Goal: Check status: Check status

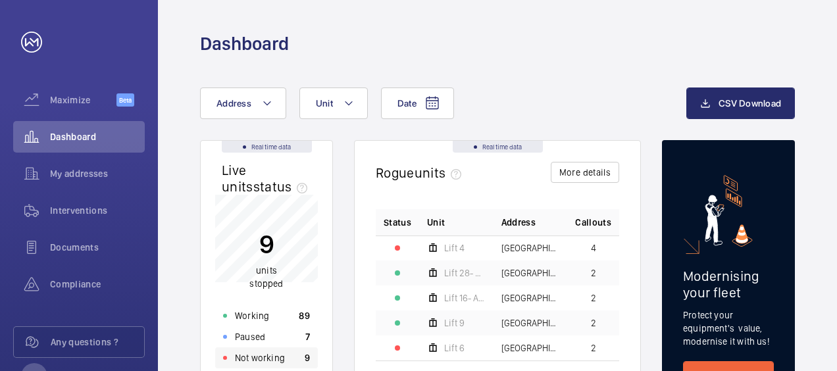
click at [249, 357] on p "Not working" at bounding box center [260, 357] width 50 height 13
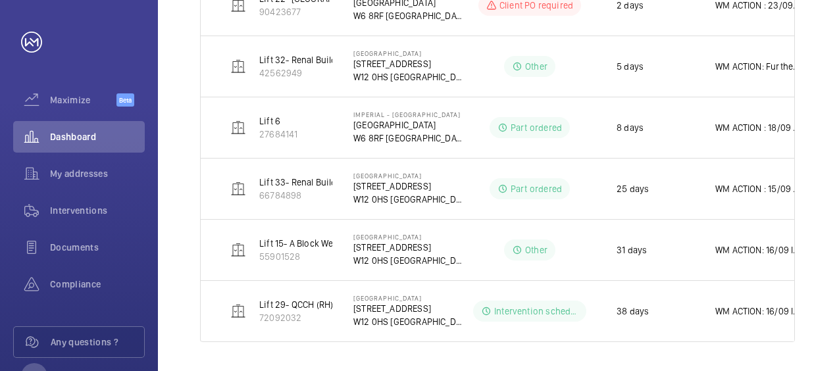
scroll to position [429, 0]
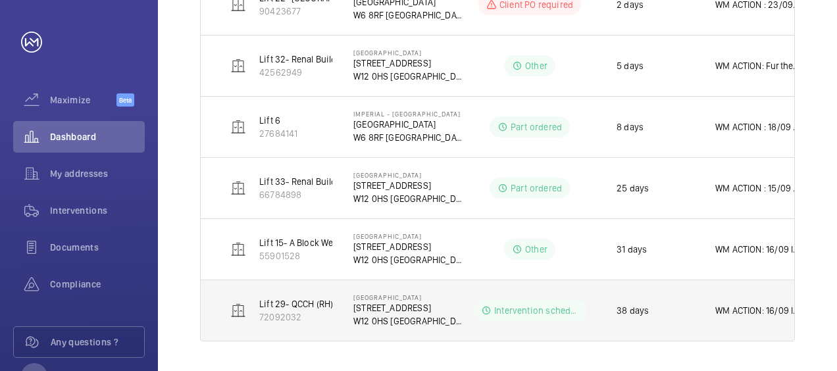
click at [776, 309] on p "WM ACTION: 16/09 Instruction provided to Drive specialist to commence repair. 0…" at bounding box center [757, 310] width 84 height 13
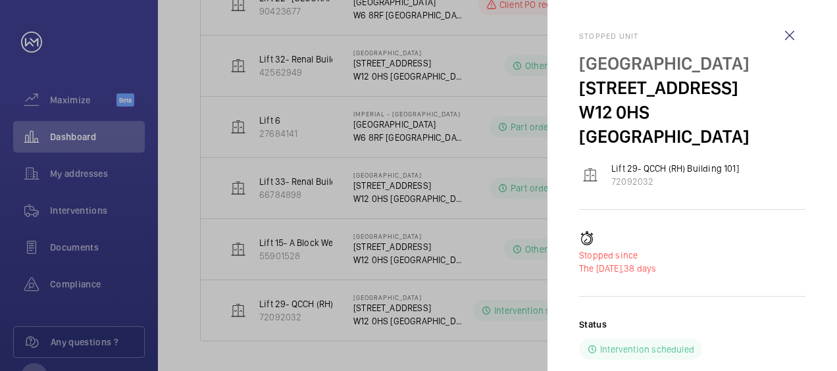
click at [765, 231] on div "Stopped since The [DATE], 38 days" at bounding box center [692, 253] width 226 height 44
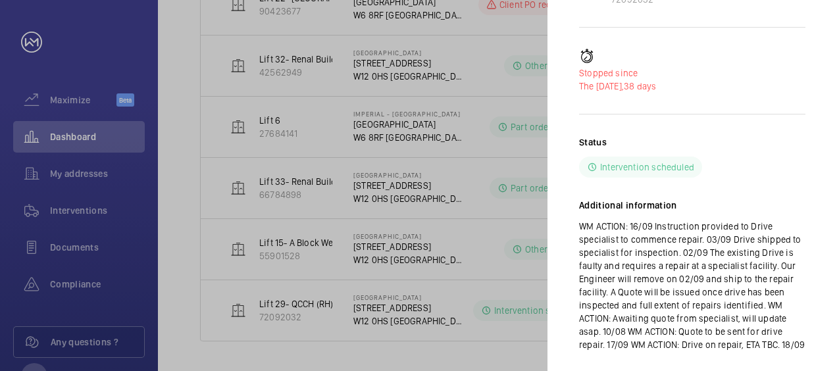
scroll to position [184, 0]
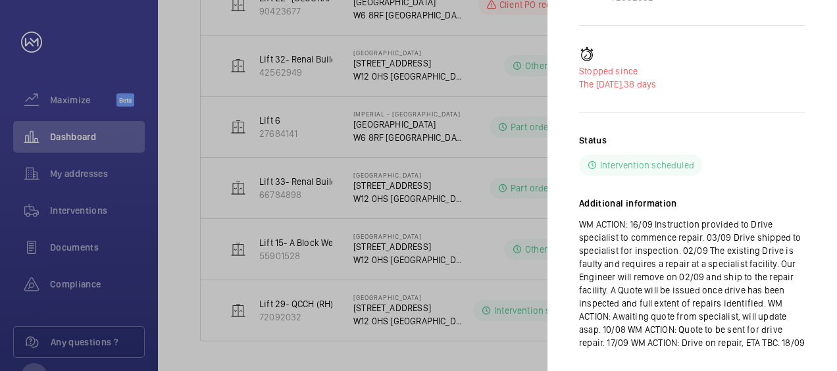
click at [446, 349] on div at bounding box center [418, 185] width 837 height 371
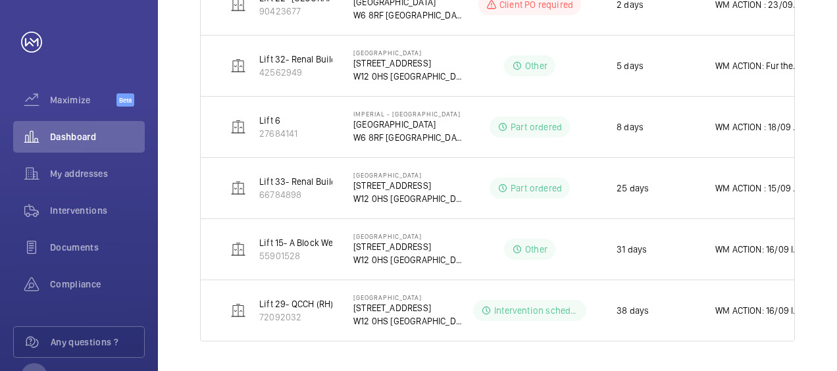
scroll to position [0, 0]
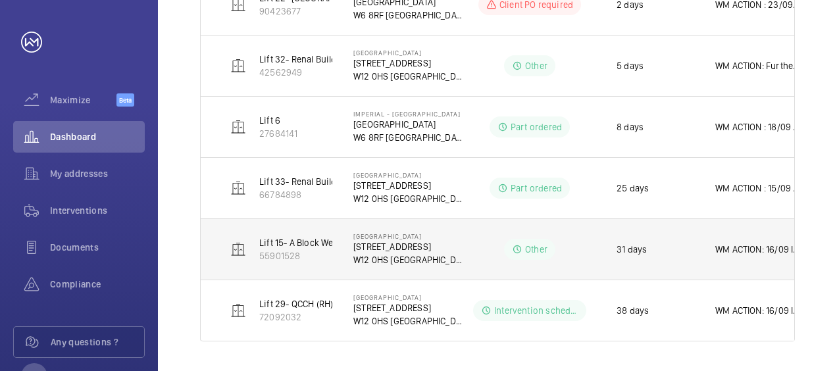
click at [753, 249] on p "WM ACTION: 16/09 Instruction given to OEM to repair boards, ETA 5/7 days. 03/09…" at bounding box center [757, 249] width 84 height 13
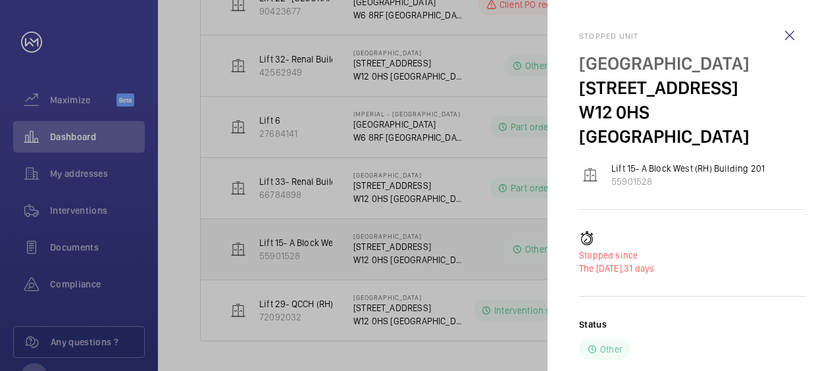
click at [753, 262] on p "The [DATE], 31 days" at bounding box center [692, 268] width 226 height 13
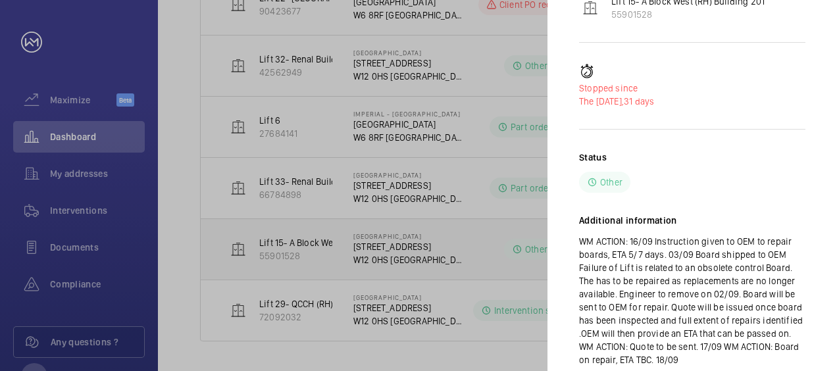
scroll to position [190, 0]
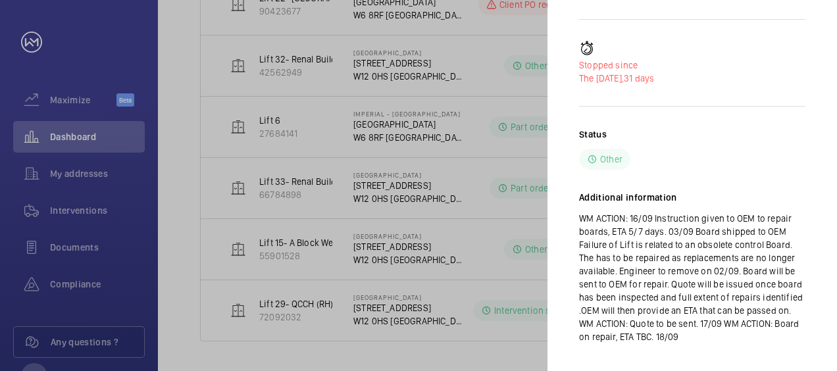
click at [441, 266] on div at bounding box center [418, 185] width 837 height 371
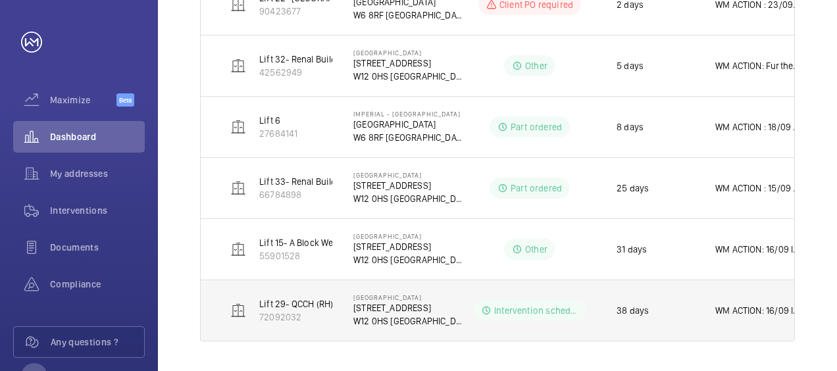
click at [727, 307] on p "WM ACTION: 16/09 Instruction provided to Drive specialist to commence repair. 0…" at bounding box center [757, 310] width 84 height 13
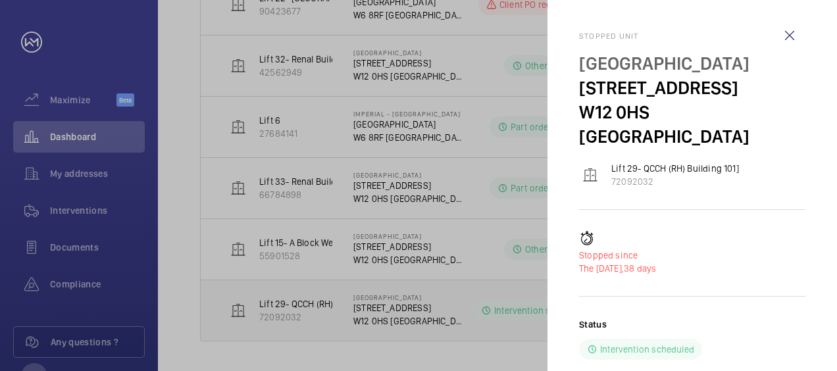
click at [727, 318] on div "Status Intervention scheduled" at bounding box center [692, 339] width 226 height 42
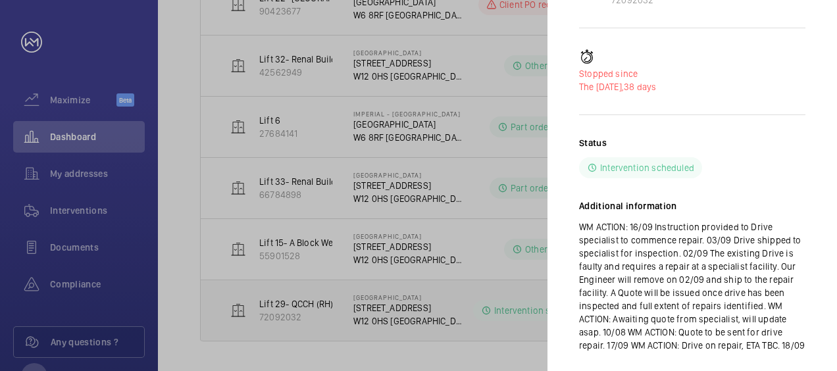
scroll to position [190, 0]
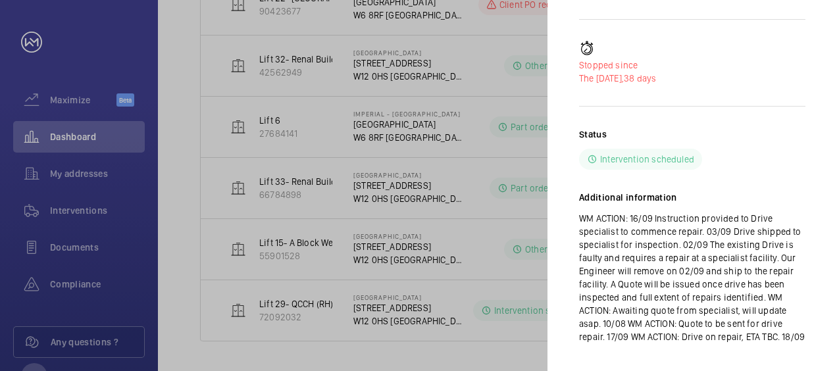
click at [462, 247] on div at bounding box center [418, 185] width 837 height 371
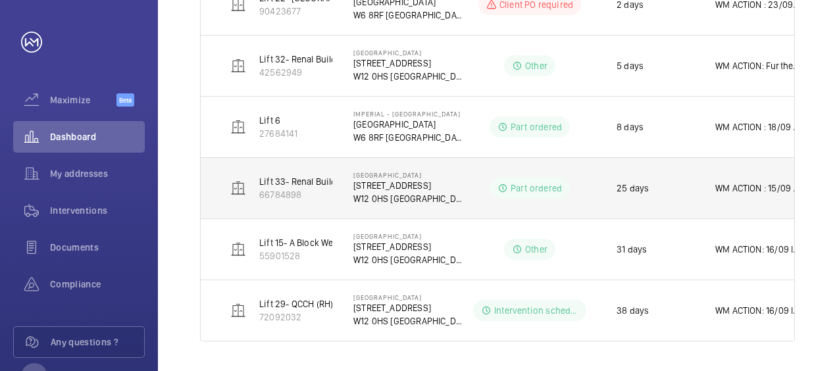
click at [740, 187] on p "WM ACTION : 15/09 MC replaced secondary issue identified requires further troub…" at bounding box center [757, 188] width 84 height 13
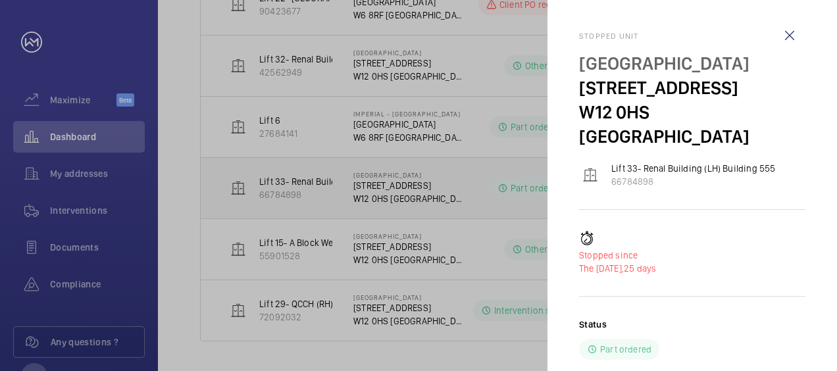
click at [740, 187] on div "Stopped unit [GEOGRAPHIC_DATA] [STREET_ADDRESS] Lift 33- Renal Building (LH) Bu…" at bounding box center [692, 300] width 226 height 536
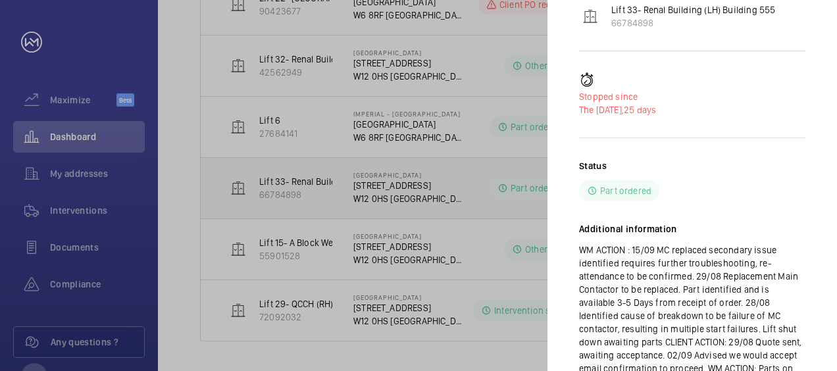
scroll to position [184, 0]
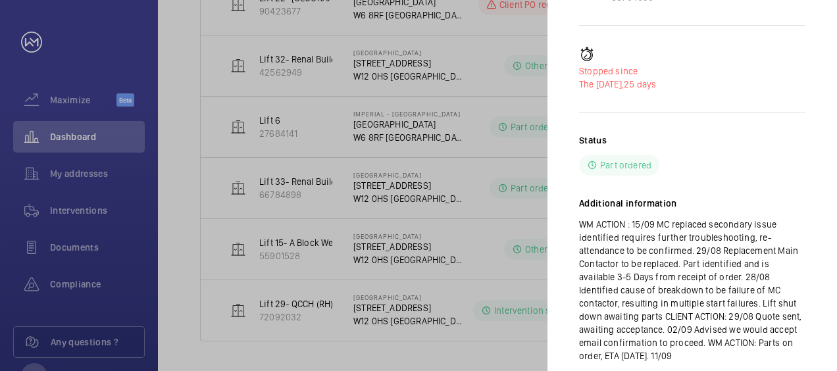
click at [463, 346] on div at bounding box center [418, 185] width 837 height 371
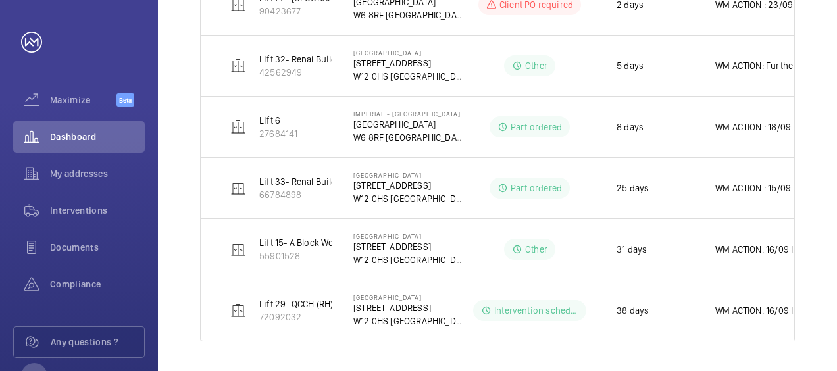
scroll to position [0, 0]
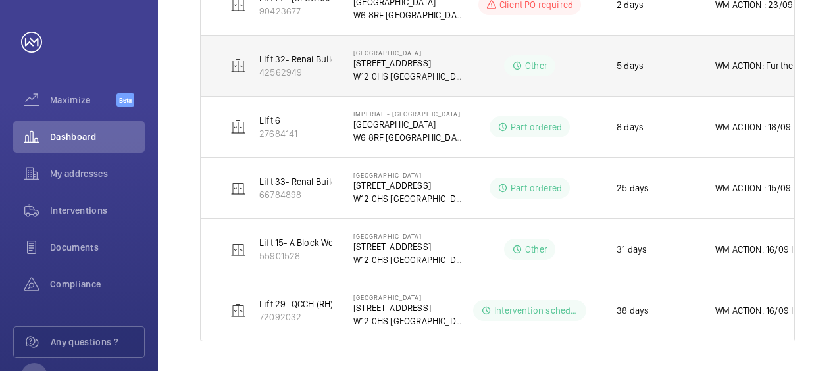
click at [750, 63] on p "WM ACTION: Further investigation required, TBC. 18/09" at bounding box center [757, 65] width 84 height 13
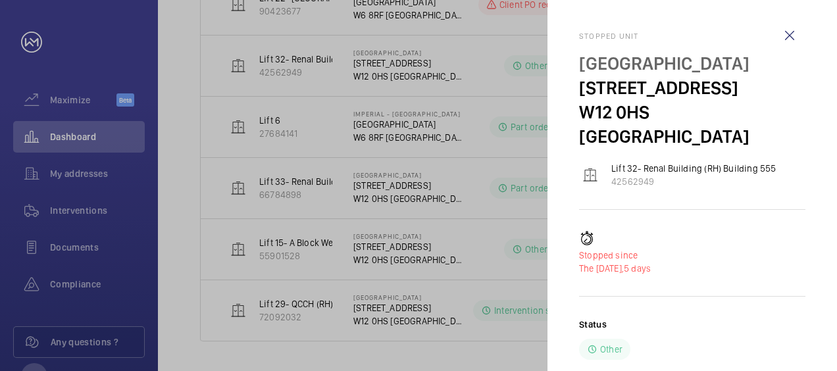
click at [731, 174] on div "Stopped unit [GEOGRAPHIC_DATA] [STREET_ADDRESS] Lift 32- Renal Building (RH) Bu…" at bounding box center [692, 234] width 226 height 405
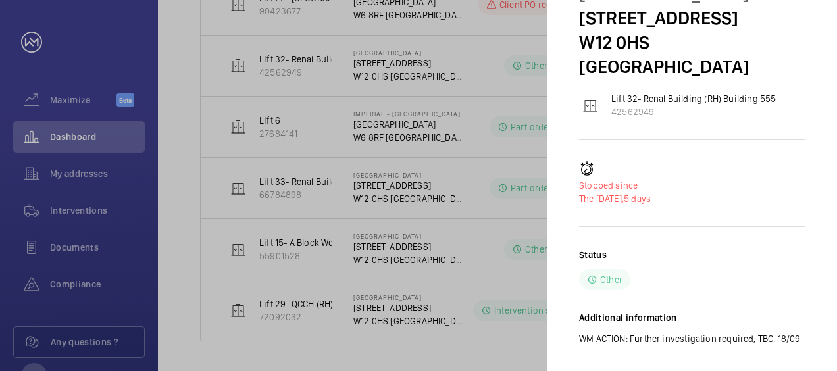
scroll to position [72, 0]
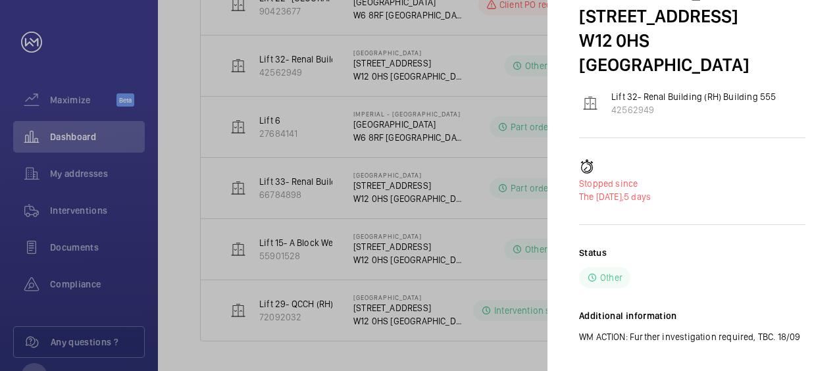
click at [450, 255] on div at bounding box center [418, 185] width 837 height 371
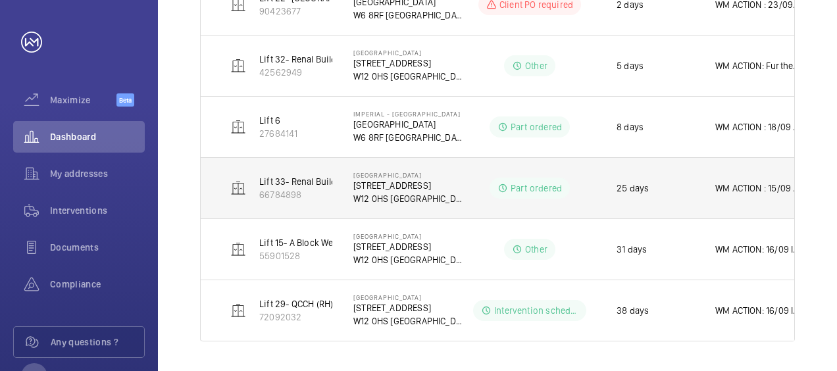
click at [750, 186] on p "WM ACTION : 15/09 MC replaced secondary issue identified requires further troub…" at bounding box center [757, 188] width 84 height 13
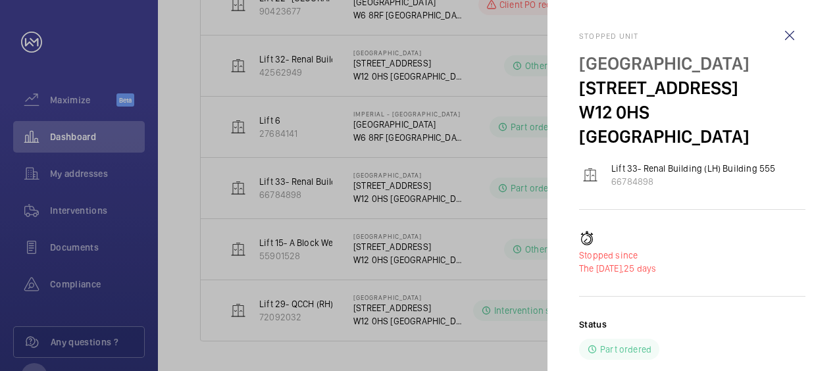
click at [736, 231] on div "Stopped since The [DATE], 25 days" at bounding box center [692, 253] width 226 height 44
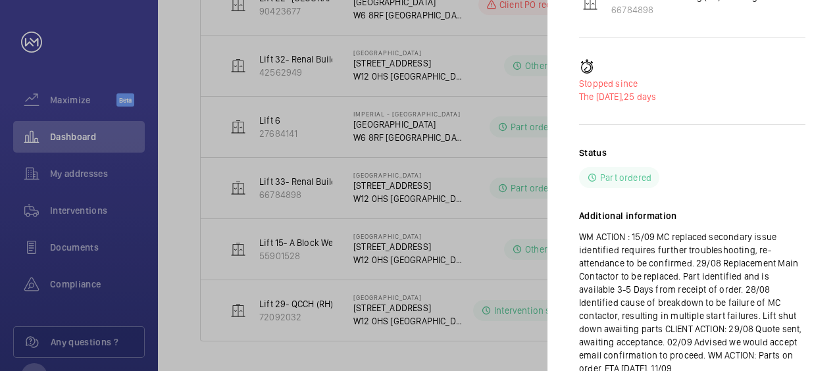
scroll to position [184, 0]
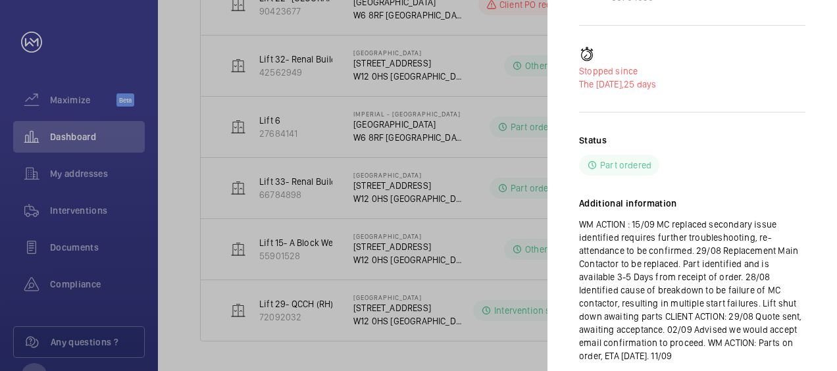
click at [450, 184] on div at bounding box center [418, 185] width 837 height 371
